Goal: Navigation & Orientation: Find specific page/section

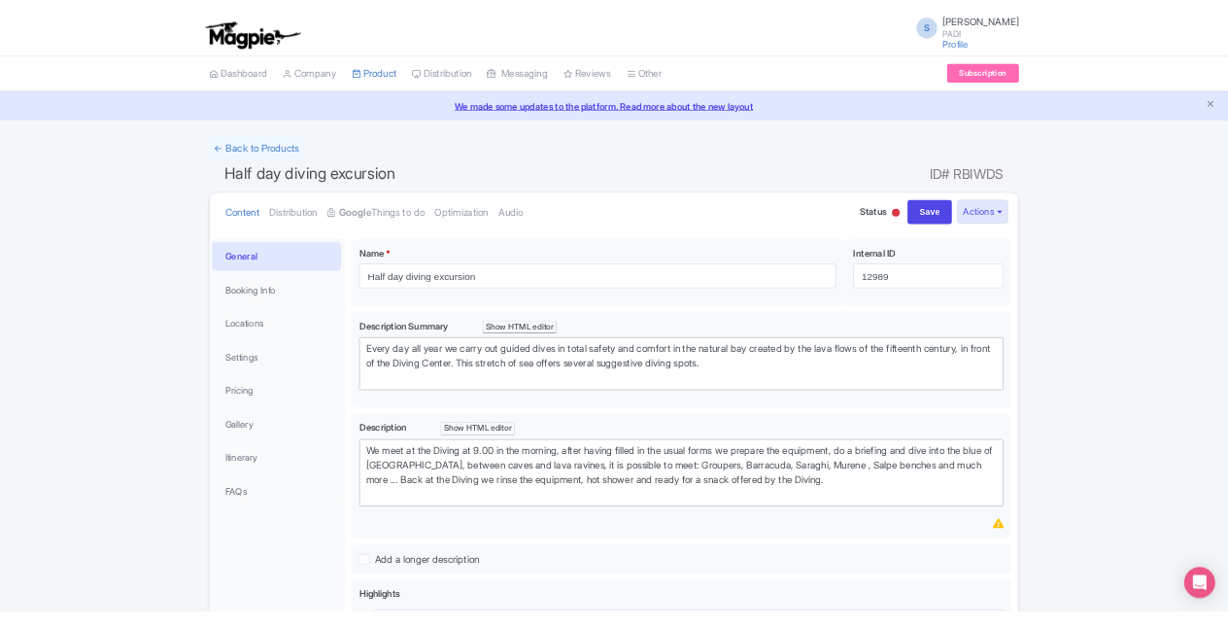
scroll to position [612, 0]
